Goal: Obtain resource: Download file/media

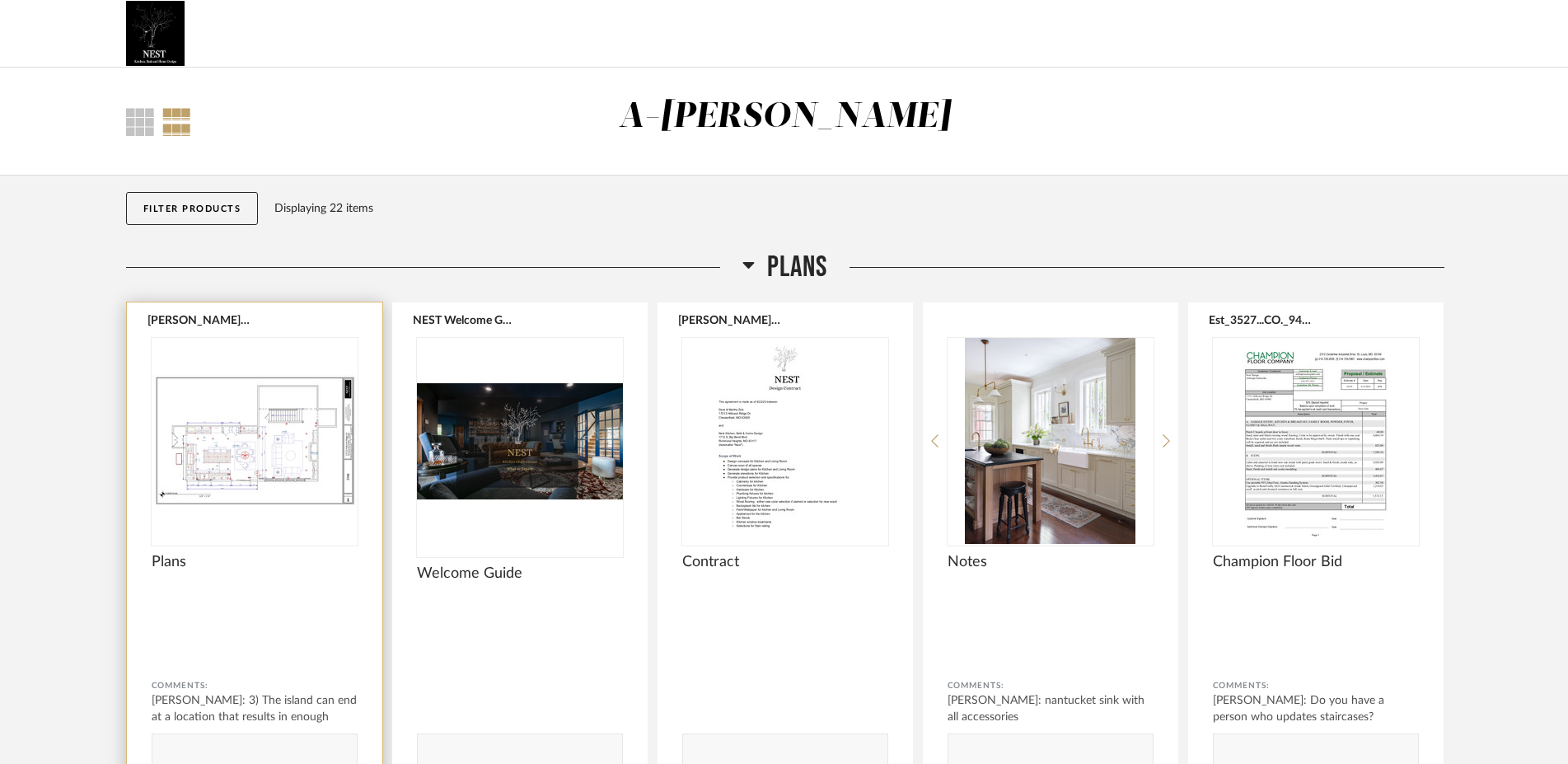
click at [309, 451] on div at bounding box center [254, 441] width 206 height 206
click at [182, 325] on button "[PERSON_NAME] [DATE].pdf" at bounding box center [199, 319] width 103 height 13
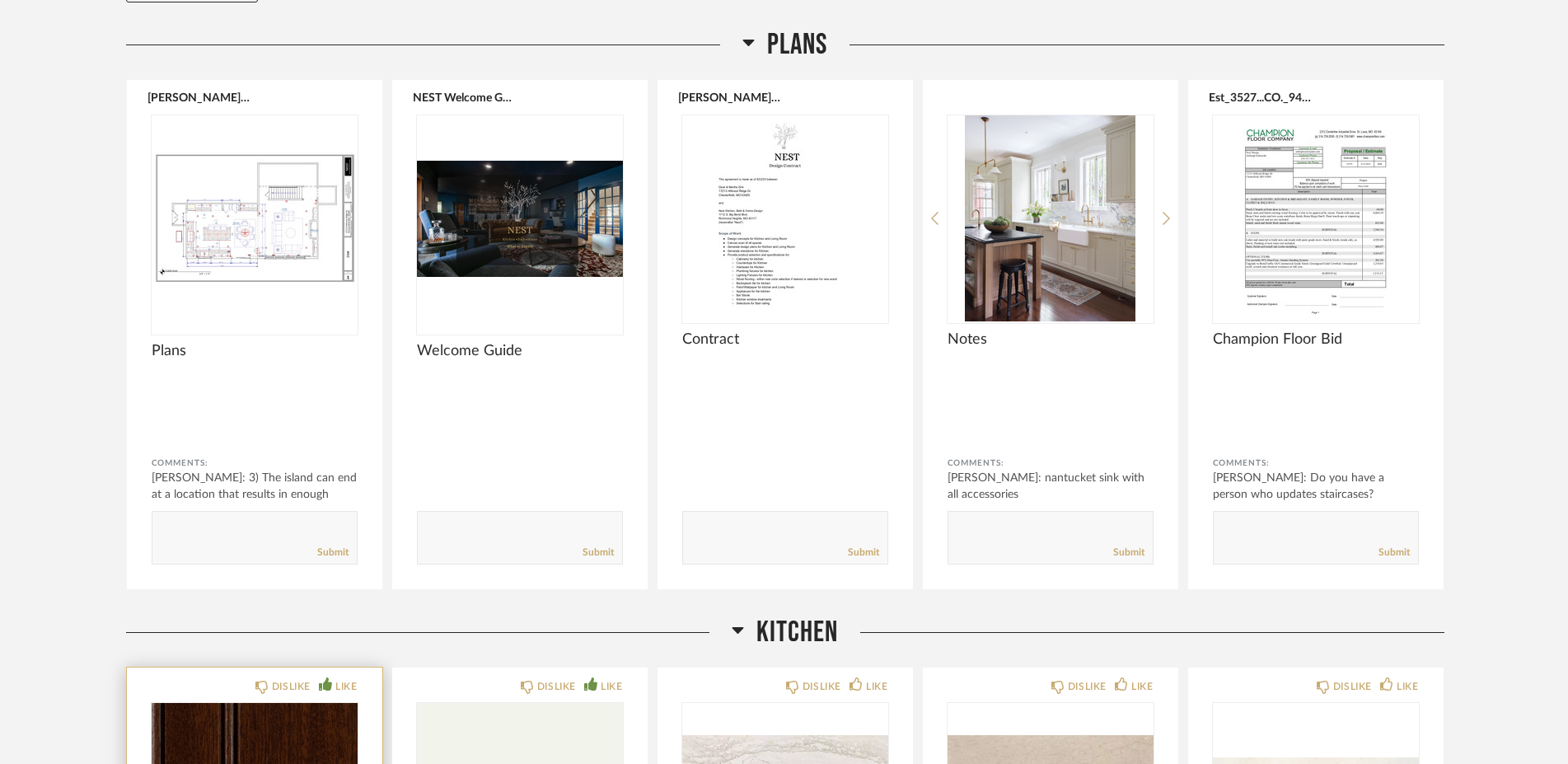
scroll to position [445, 0]
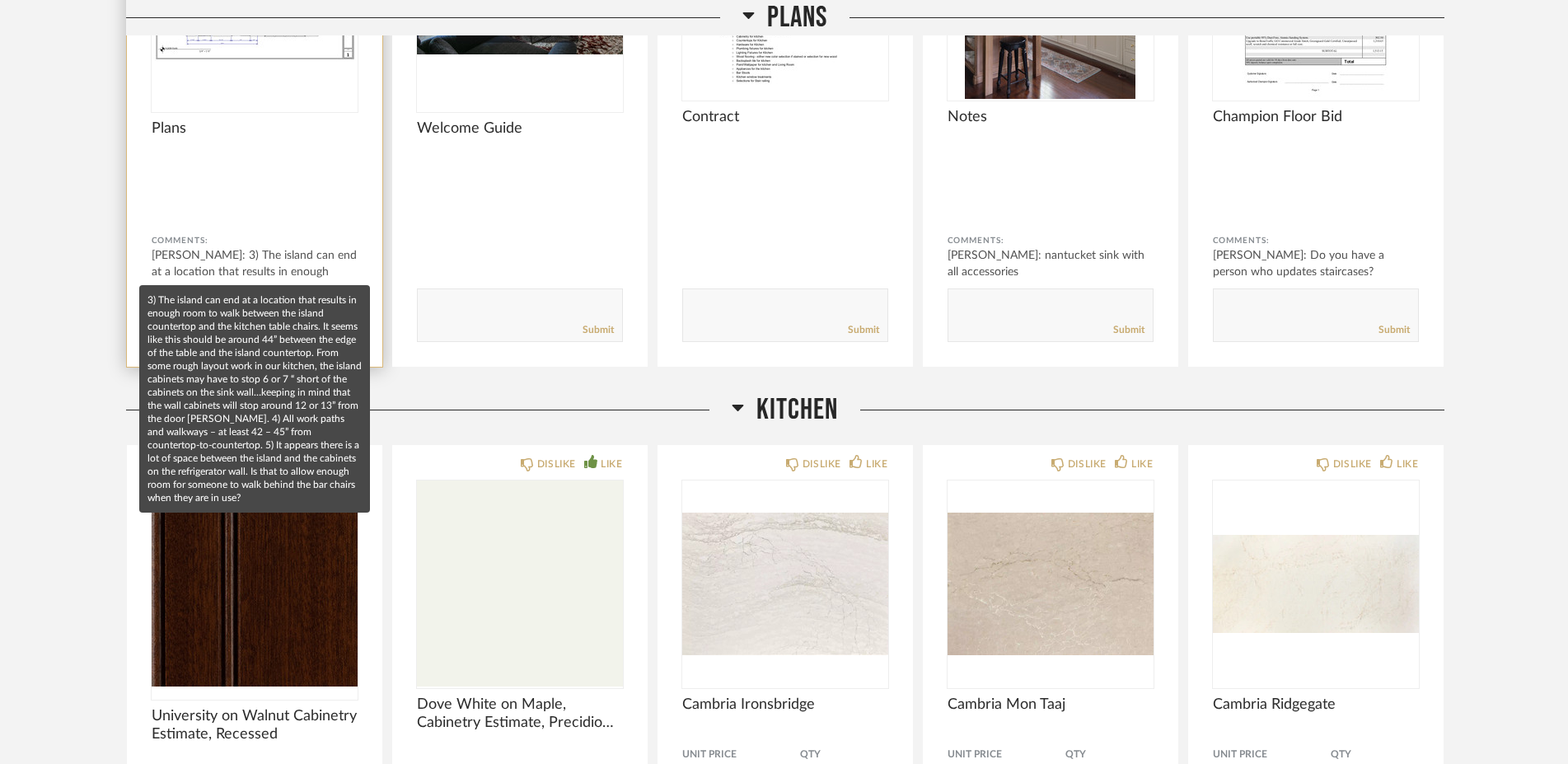
click at [234, 262] on div "[PERSON_NAME]: 3) The island can end at a location that results in enough room …" at bounding box center [254, 271] width 206 height 49
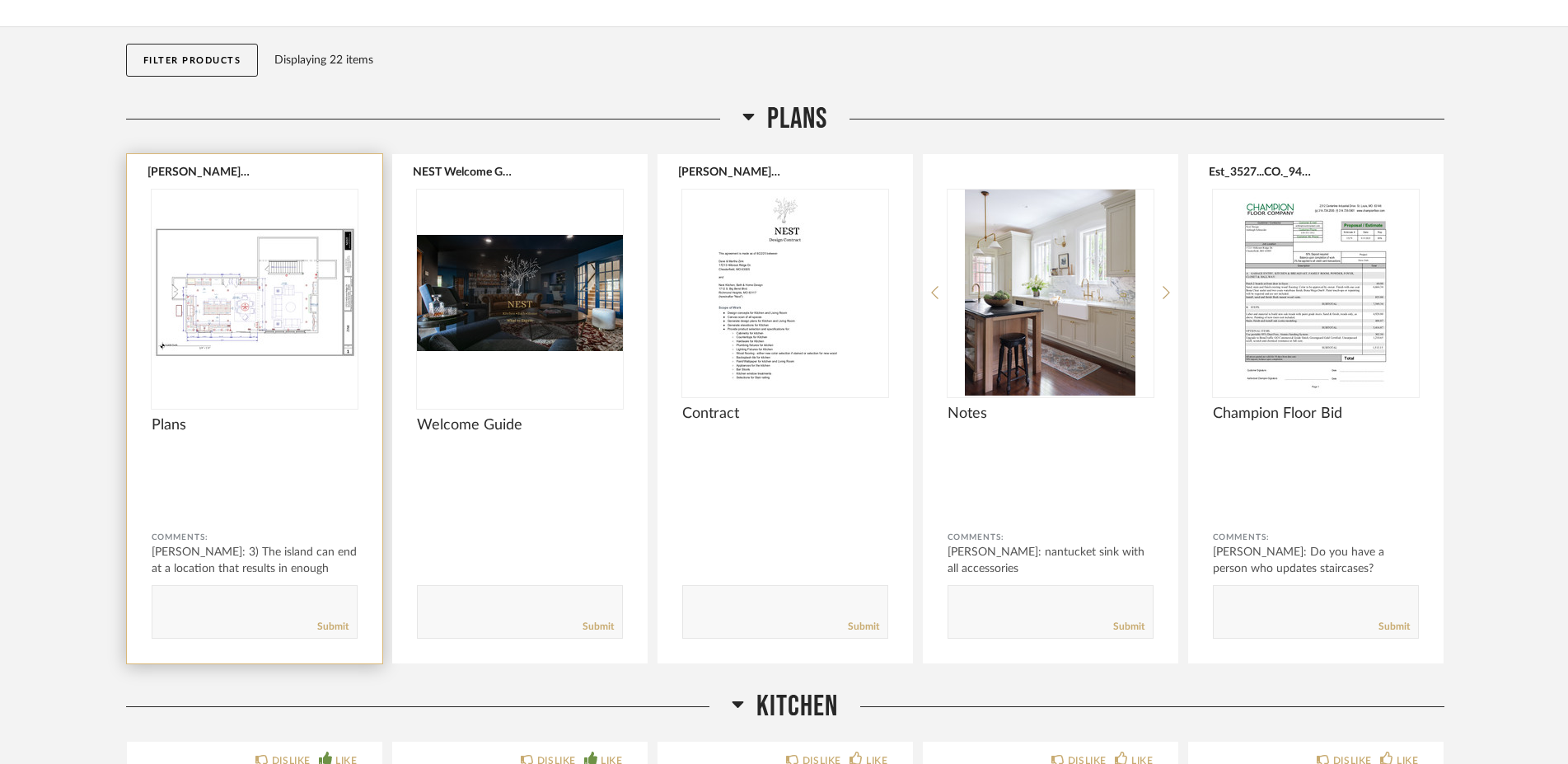
scroll to position [371, 0]
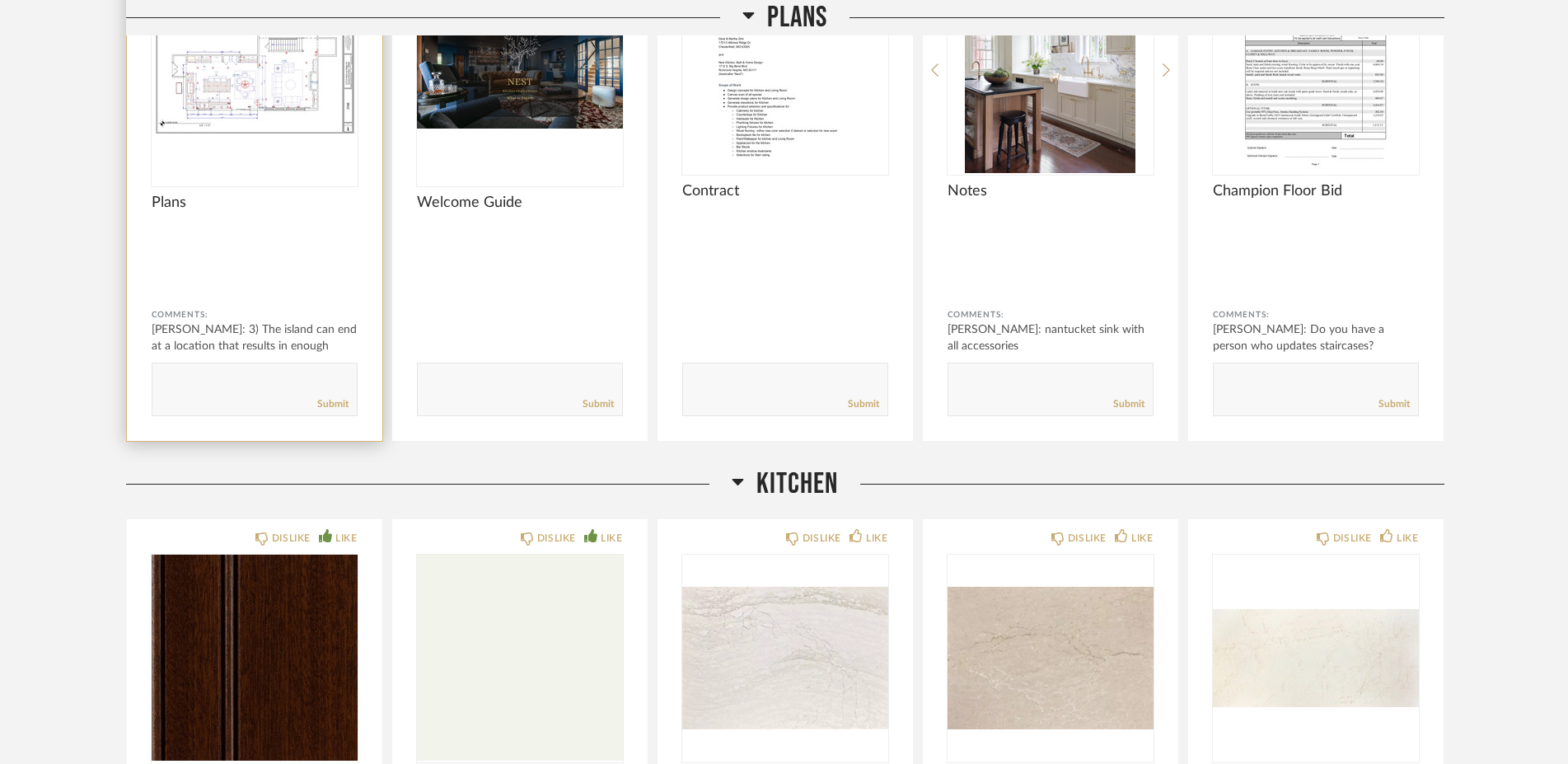
click at [250, 133] on img "0" at bounding box center [254, 70] width 206 height 206
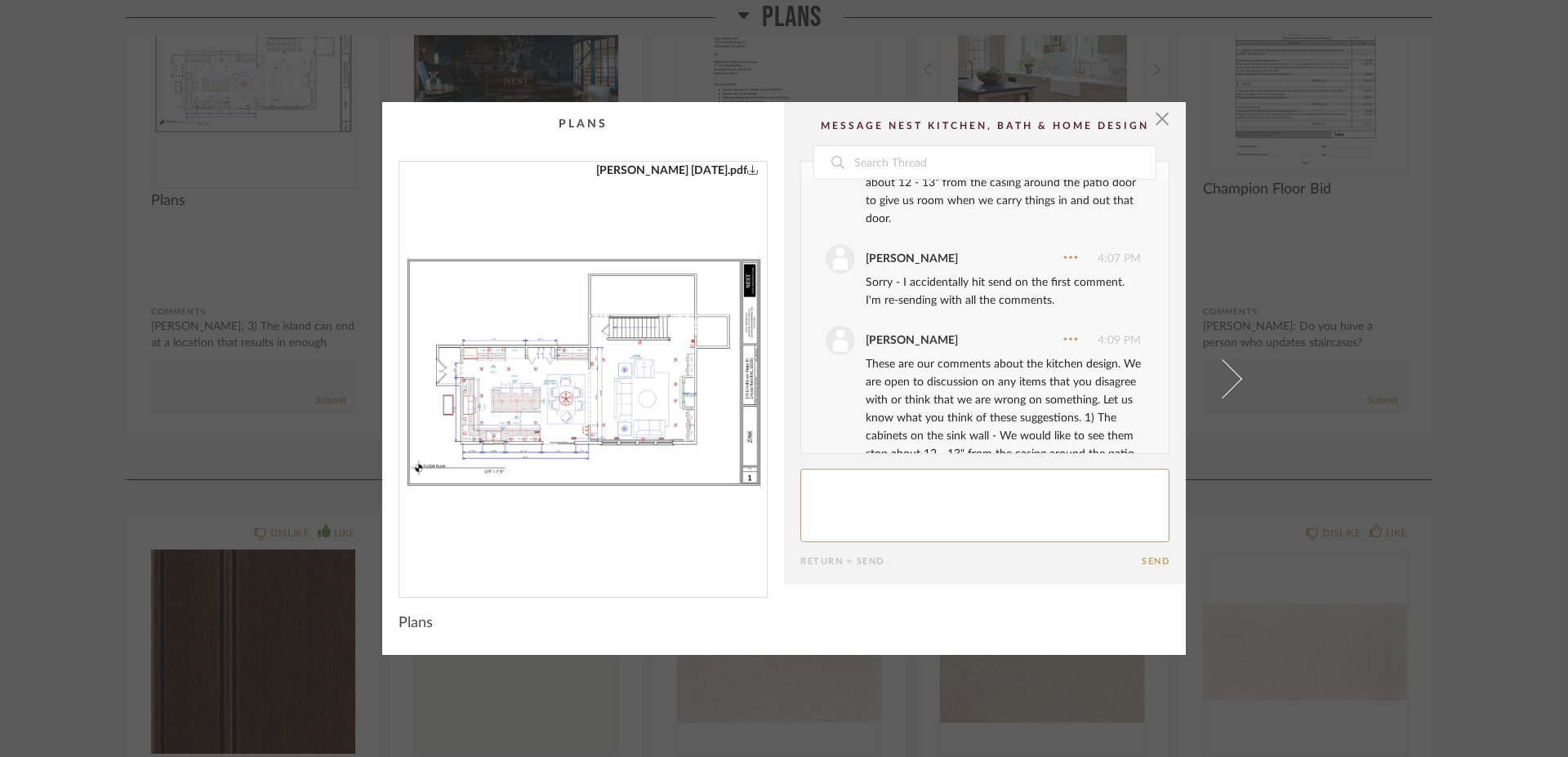
scroll to position [0, 0]
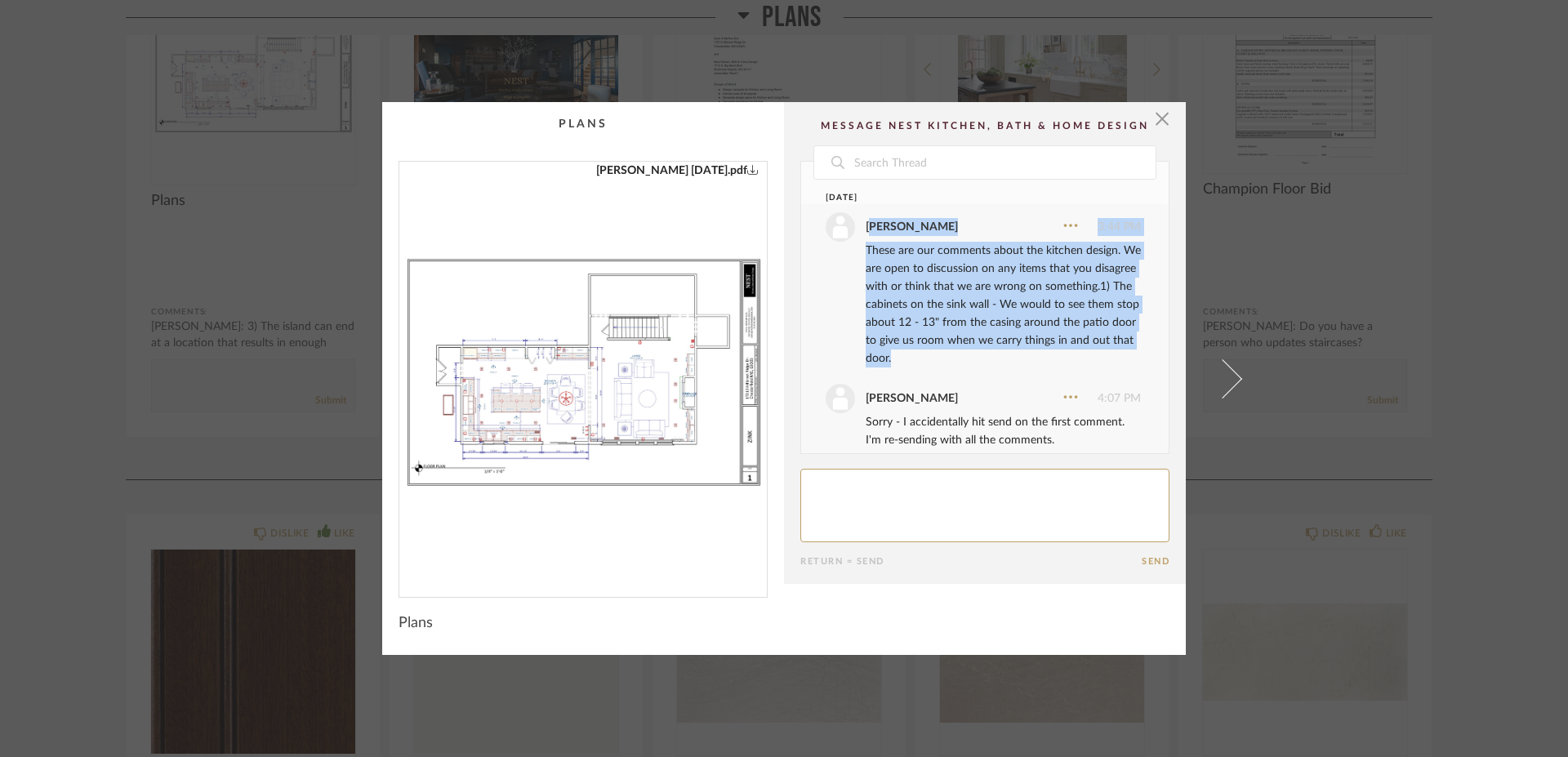
drag, startPoint x: 860, startPoint y: 224, endPoint x: 1075, endPoint y: 365, distance: 257.1
click at [958, 236] on div "[PERSON_NAME]" at bounding box center [912, 227] width 92 height 18
copy div "[PERSON_NAME] 3:44 PM These are our comments about the kitchen design. We are o…"
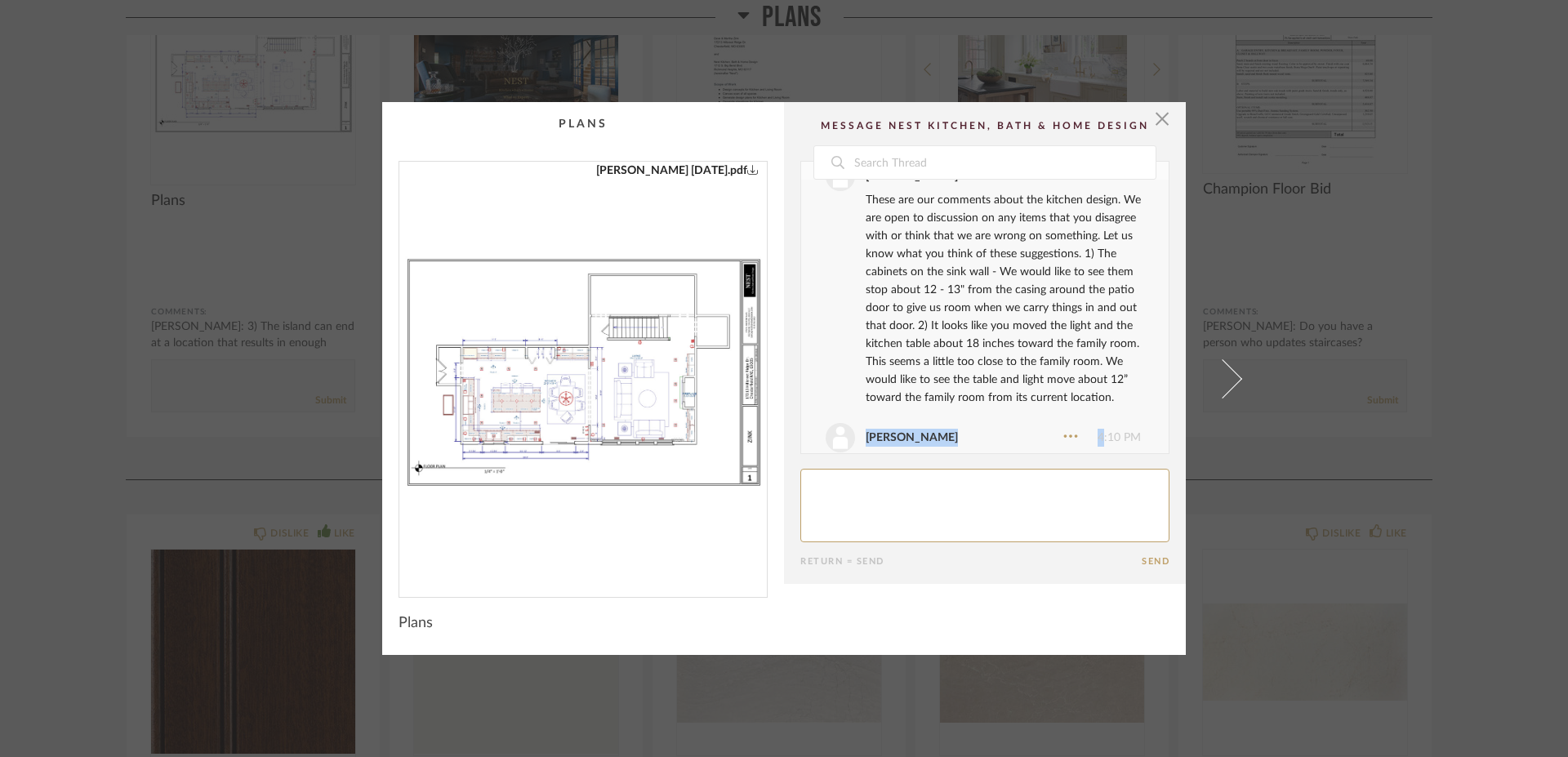
scroll to position [310, 0]
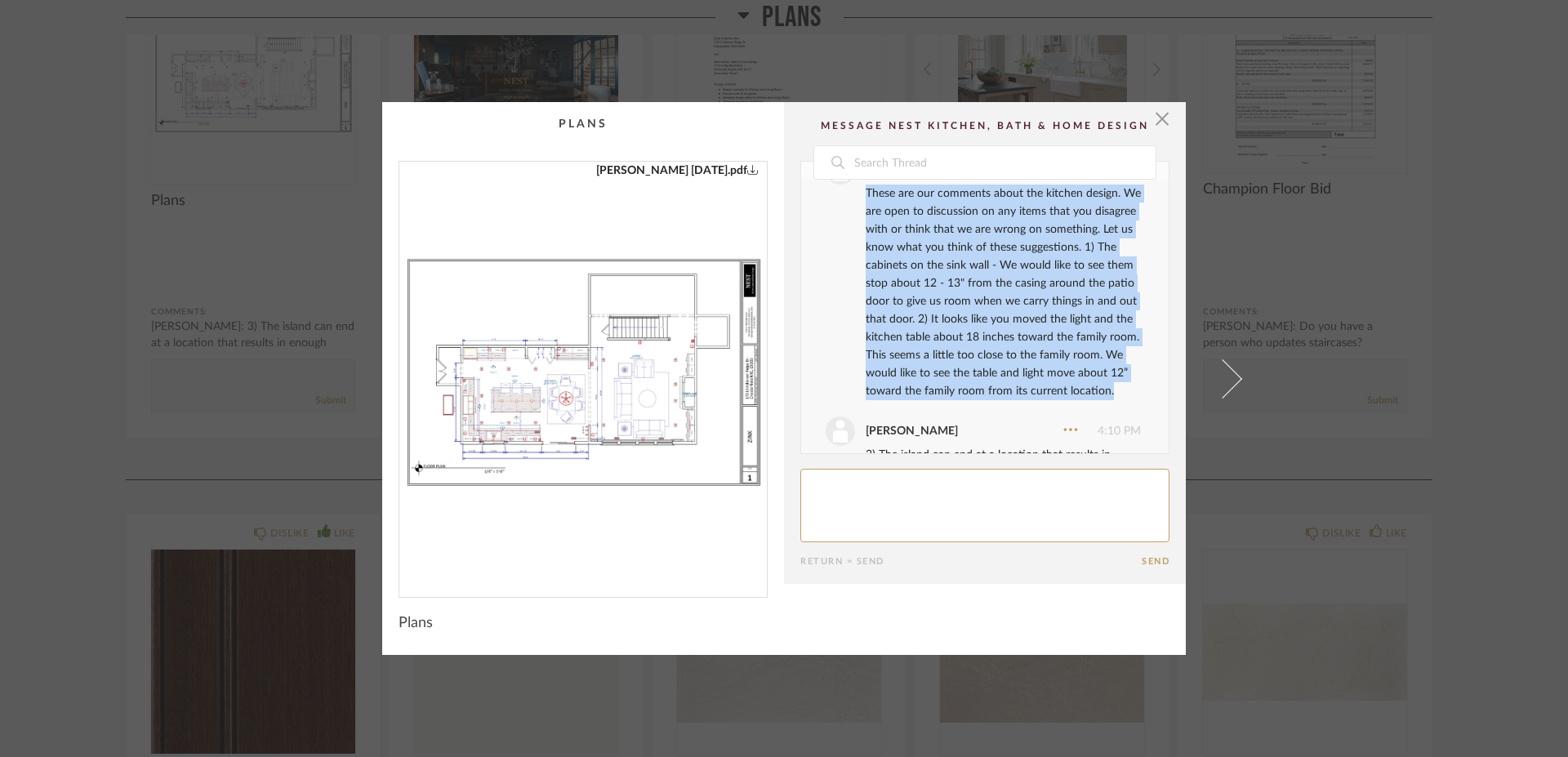
drag, startPoint x: 859, startPoint y: 270, endPoint x: 1051, endPoint y: 420, distance: 243.6
click at [1051, 408] on li "[PERSON_NAME] 4:09 PM These are our comments about the kitchen design. We are o…" at bounding box center [985, 278] width 368 height 261
copy div "These are our comments about the kitchen design. We are open to discussion on a…"
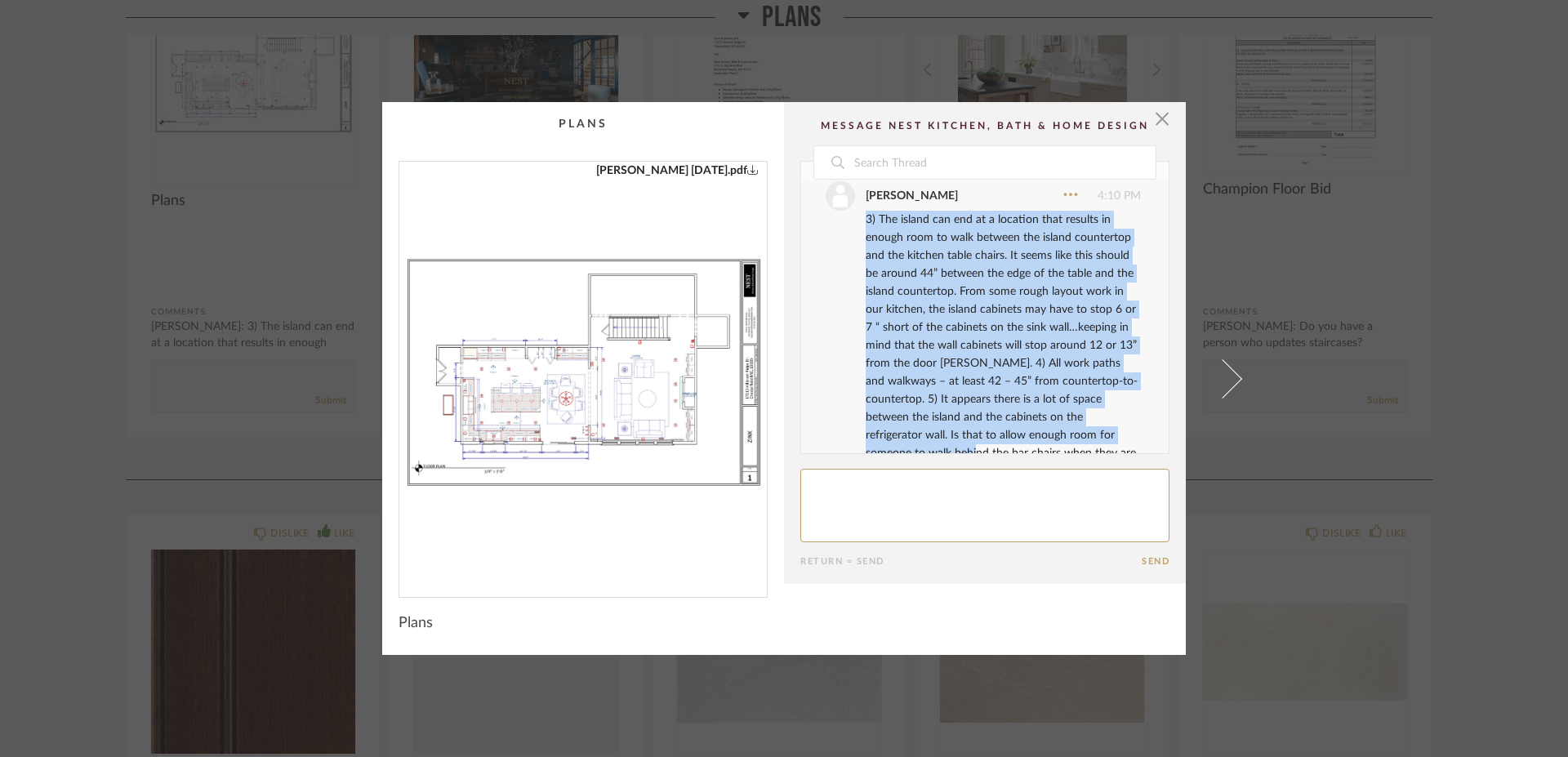
scroll to position [610, 0]
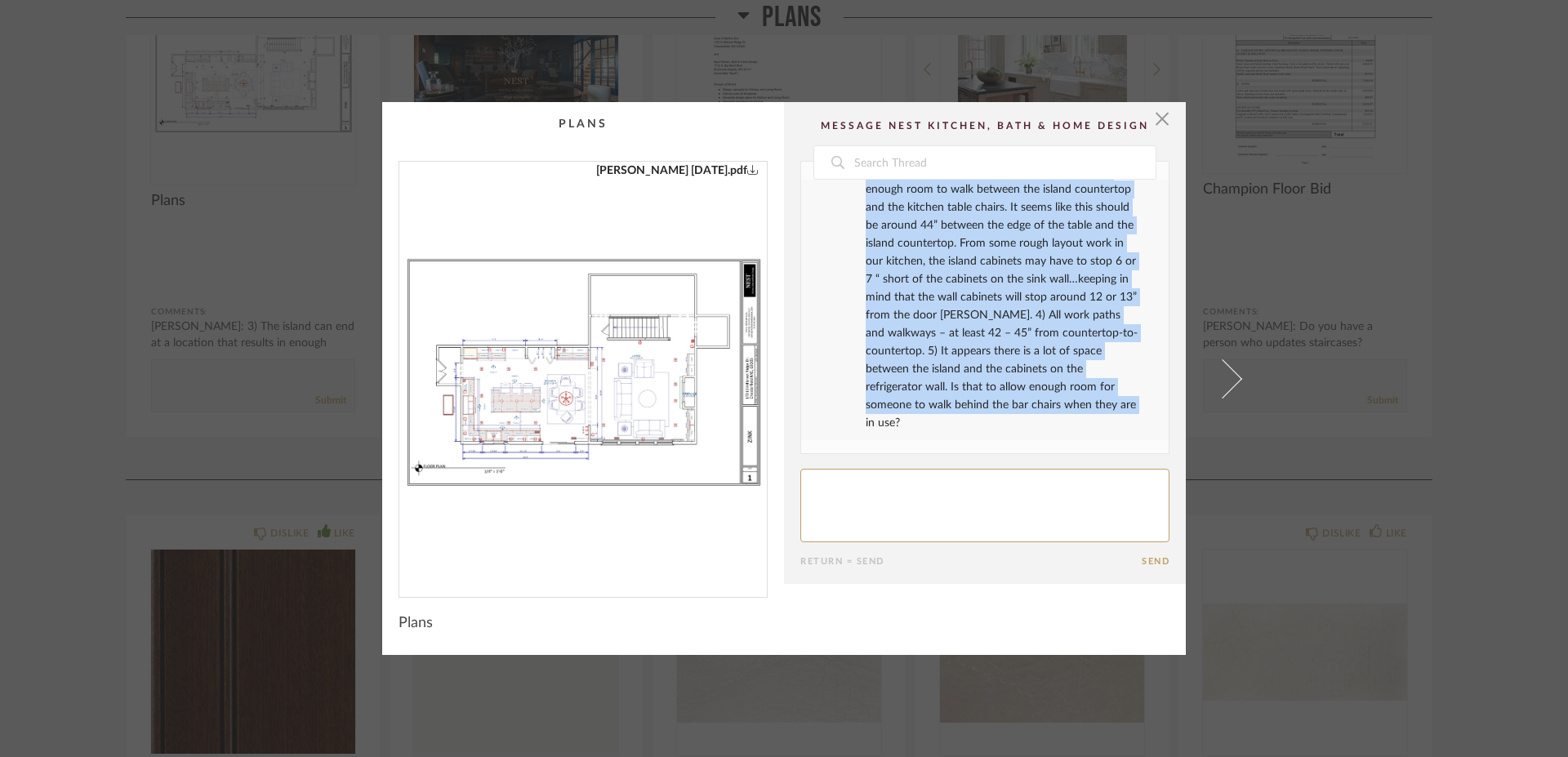
drag, startPoint x: 859, startPoint y: 239, endPoint x: 978, endPoint y: 431, distance: 225.9
click at [978, 431] on div "3) The island can end at a location that results in enough room to walk between…" at bounding box center [1003, 296] width 275 height 269
copy div "3) The island can end at a location that results in enough room to walk between…"
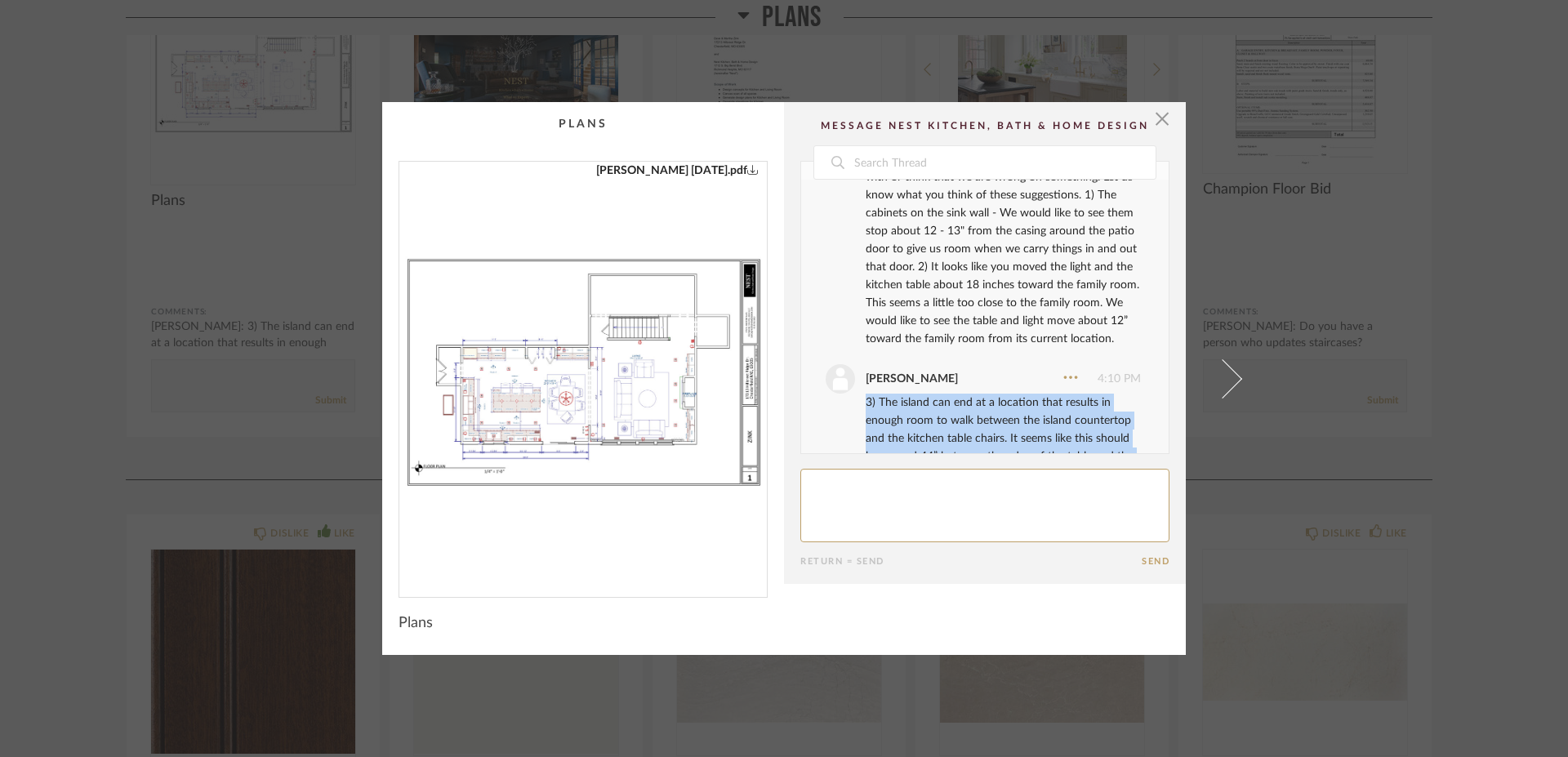
scroll to position [115, 0]
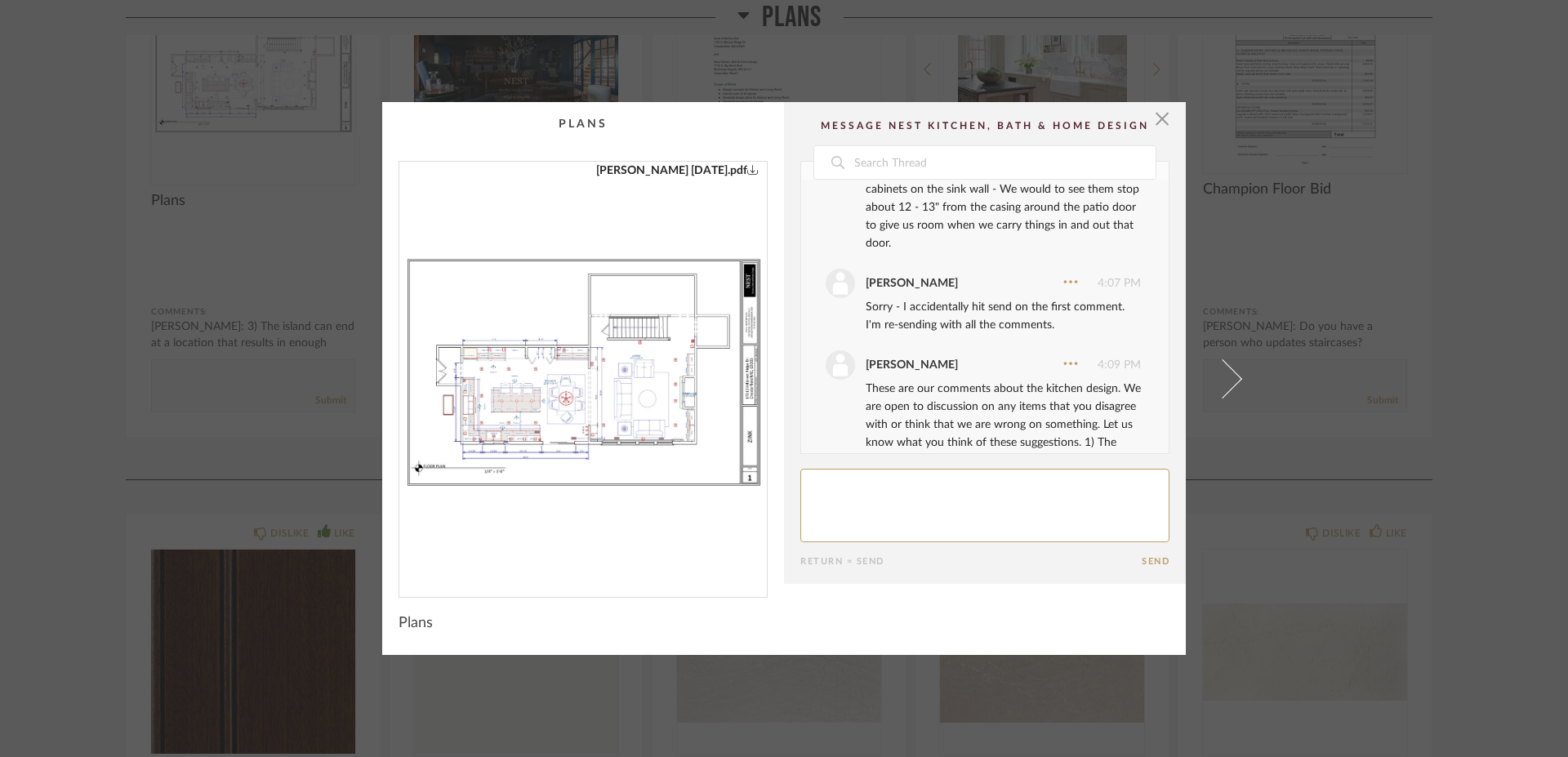
click at [1124, 209] on li "[PERSON_NAME] 3:44 PM These are our comments about the kitchen design. We are o…" at bounding box center [985, 174] width 368 height 171
click at [1156, 124] on span "button" at bounding box center [1161, 118] width 33 height 33
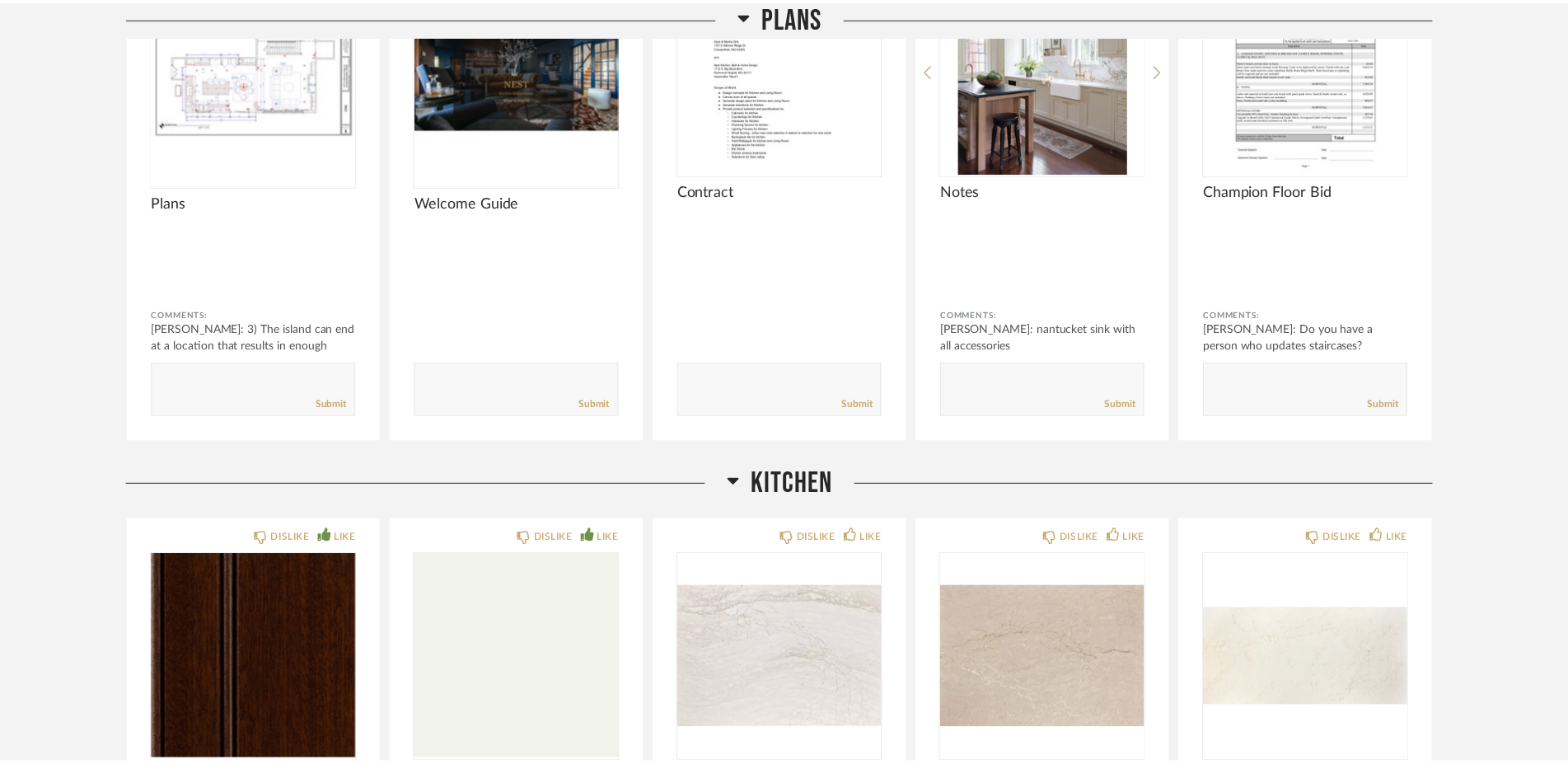
scroll to position [371, 0]
